Goal: Find contact information: Find contact information

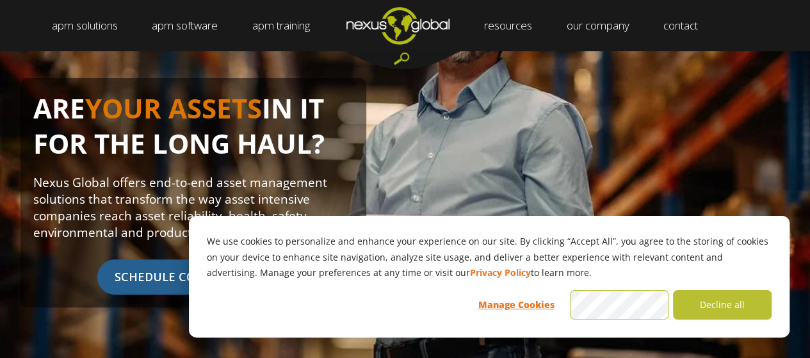
scroll to position [140, 0]
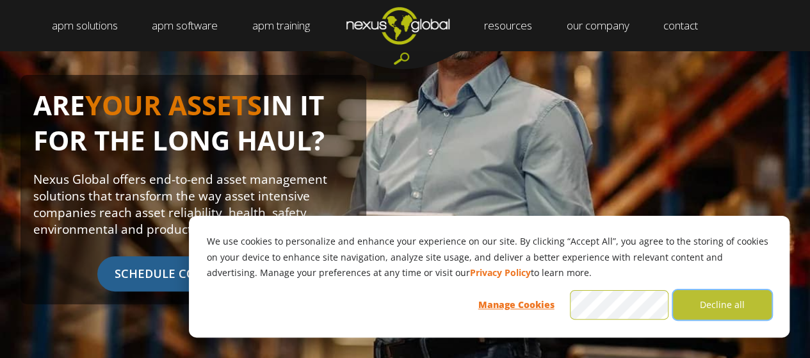
click at [727, 304] on button "Decline all" at bounding box center [722, 304] width 99 height 29
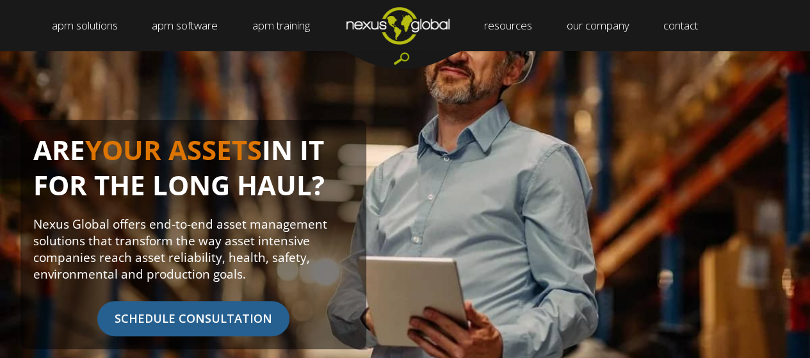
scroll to position [26, 0]
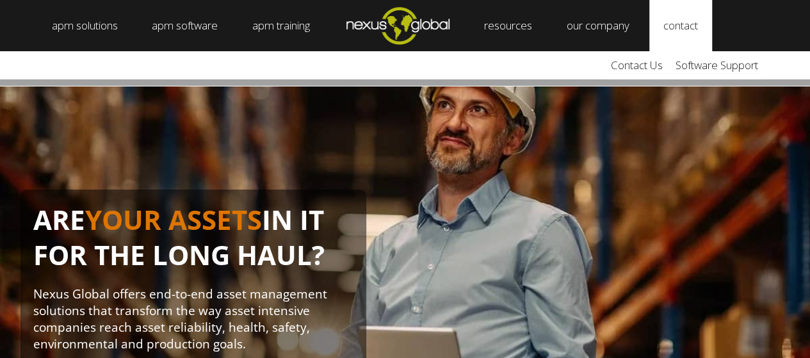
click at [680, 32] on link "contact" at bounding box center [681, 25] width 63 height 51
click at [650, 67] on link "Contact Us" at bounding box center [637, 65] width 65 height 28
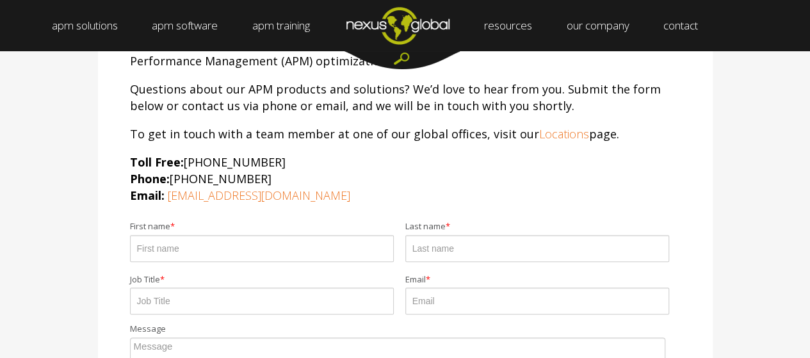
scroll to position [195, 0]
click at [552, 132] on link "Locations" at bounding box center [564, 134] width 50 height 15
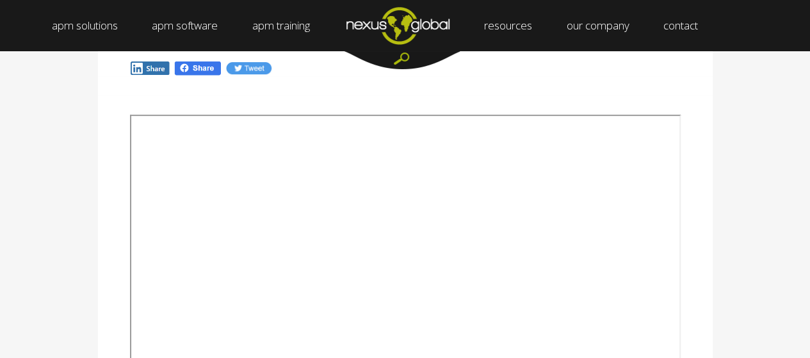
scroll to position [212, 0]
